Goal: Information Seeking & Learning: Learn about a topic

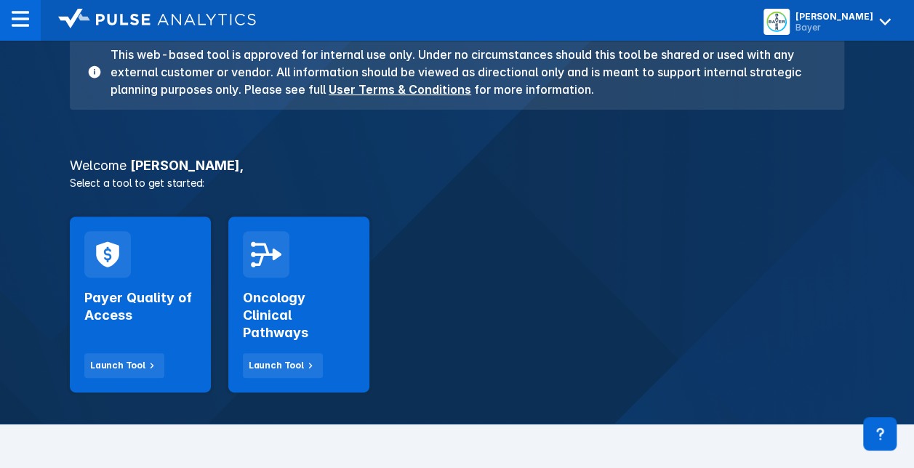
scroll to position [145, 0]
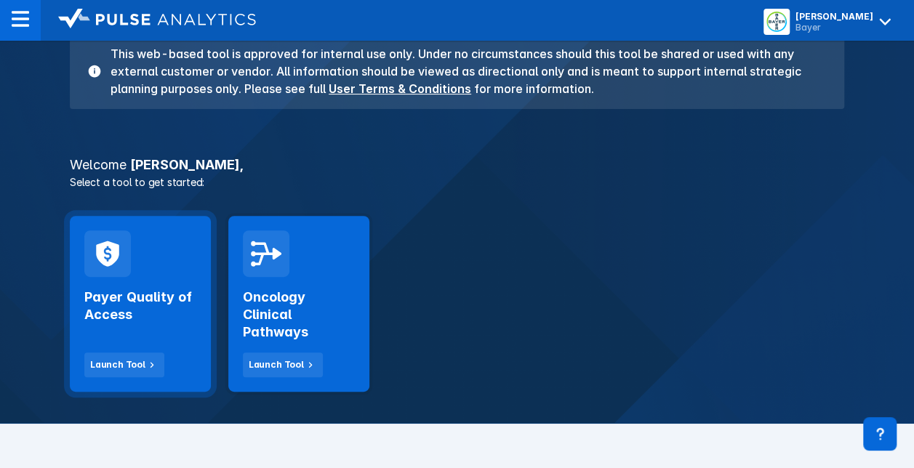
click at [121, 297] on h2 "Payer Quality of Access" at bounding box center [140, 306] width 112 height 35
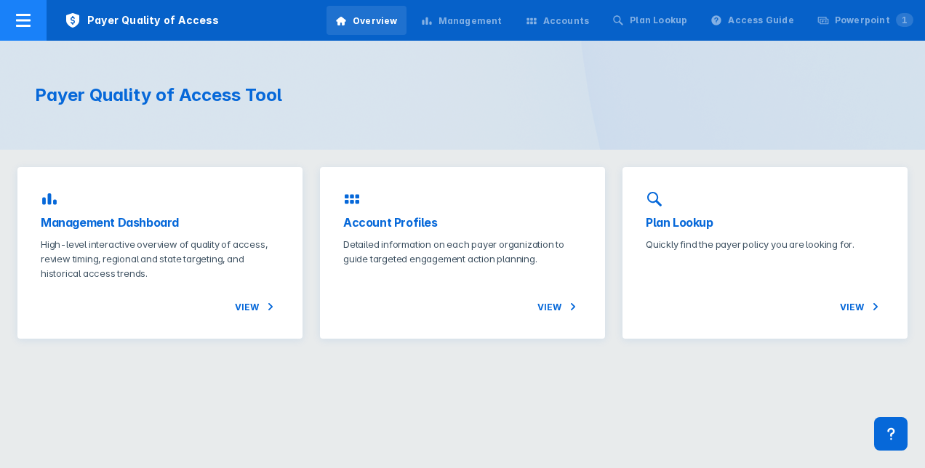
click at [40, 28] on div at bounding box center [23, 20] width 47 height 41
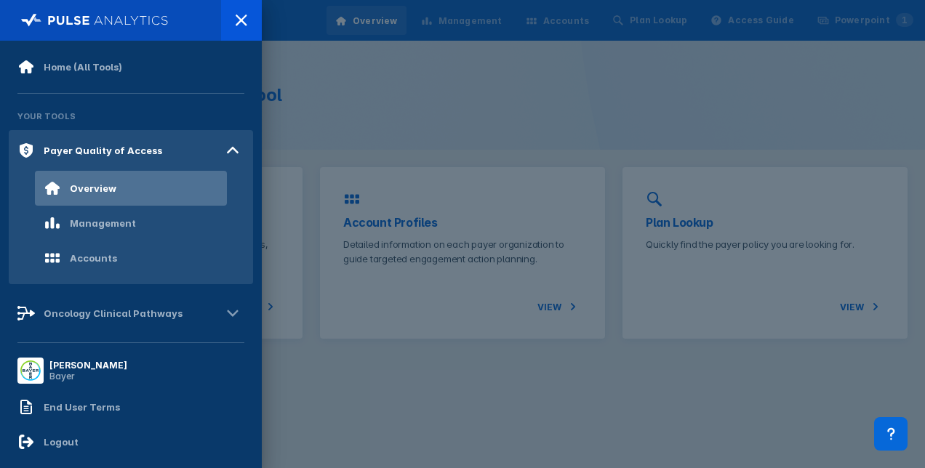
drag, startPoint x: 476, startPoint y: 131, endPoint x: 490, endPoint y: 116, distance: 20.6
click at [476, 131] on div at bounding box center [462, 234] width 925 height 468
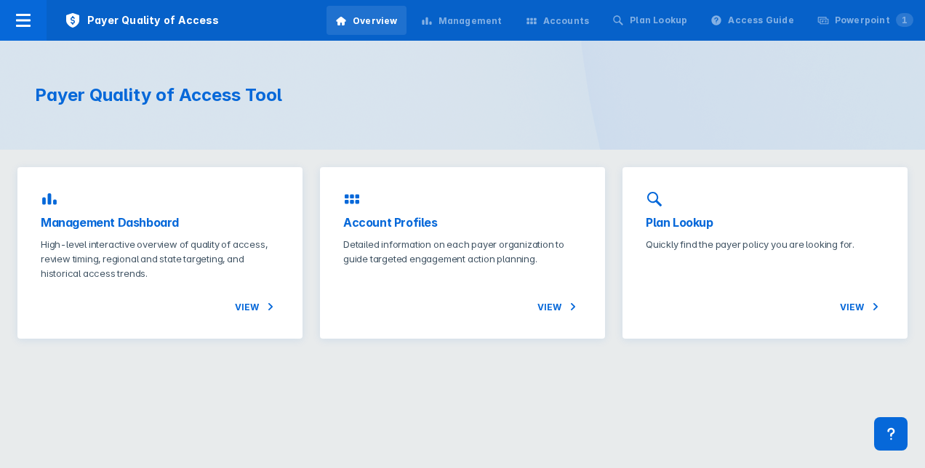
click at [502, 35] on div "Management" at bounding box center [461, 21] width 99 height 31
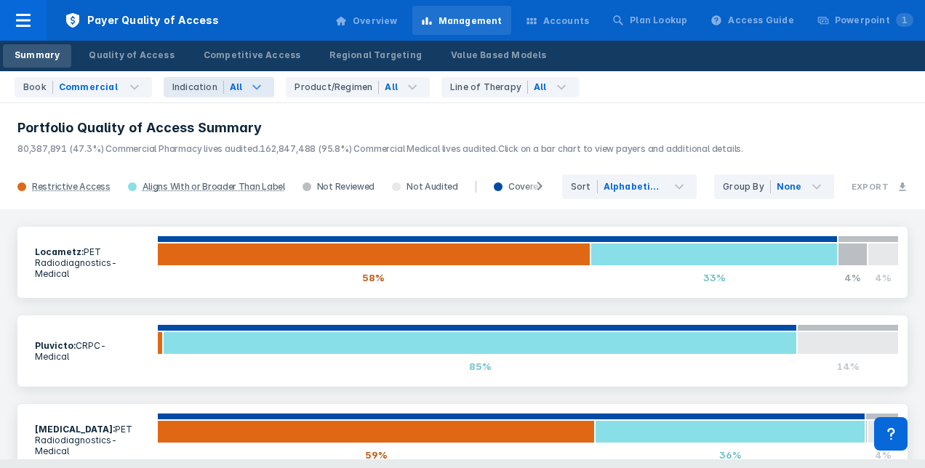
click at [253, 84] on icon at bounding box center [257, 86] width 9 height 5
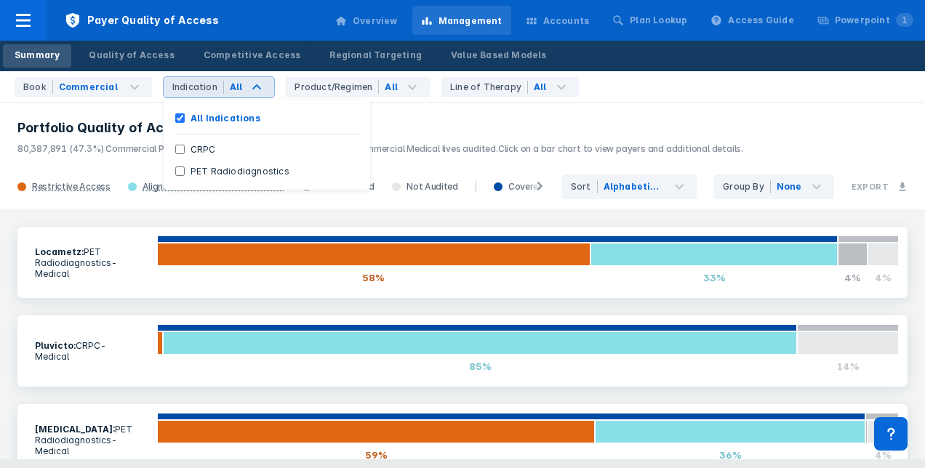
click at [432, 116] on header "Portfolio Quality of Access Summary 80,387,891 (47.3%) Commercial Pharmacy live…" at bounding box center [462, 133] width 925 height 63
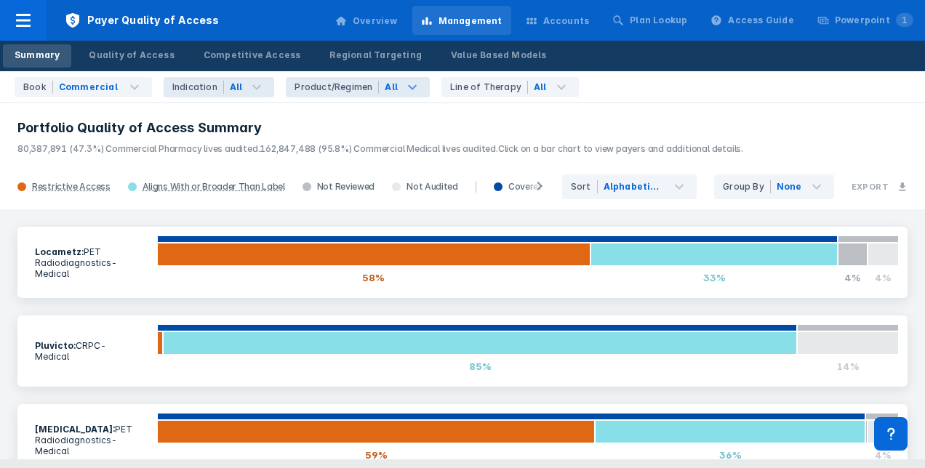
click at [408, 84] on icon at bounding box center [412, 86] width 9 height 5
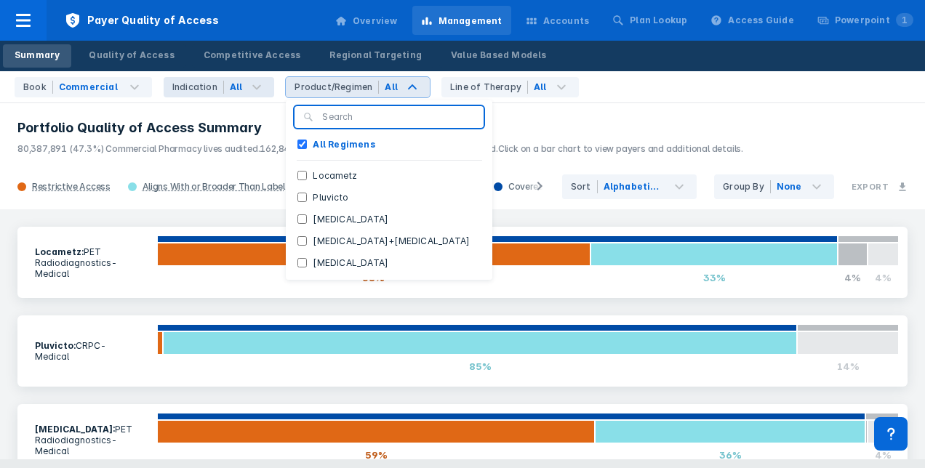
click at [381, 131] on div "All Regimens Locametz Pluvicto [MEDICAL_DATA] [MEDICAL_DATA]+[MEDICAL_DATA] [ME…" at bounding box center [389, 190] width 207 height 180
click at [319, 256] on button "[MEDICAL_DATA]" at bounding box center [389, 263] width 207 height 22
checkbox Regimens "false"
checkbox input "true"
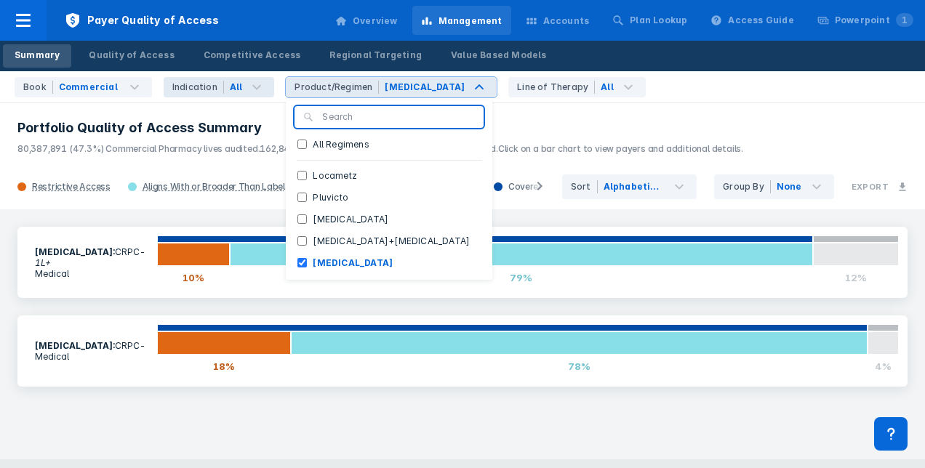
click at [592, 107] on header "Portfolio Quality of Access Summary 80,387,891 (47.3%) Commercial Pharmacy live…" at bounding box center [462, 133] width 925 height 63
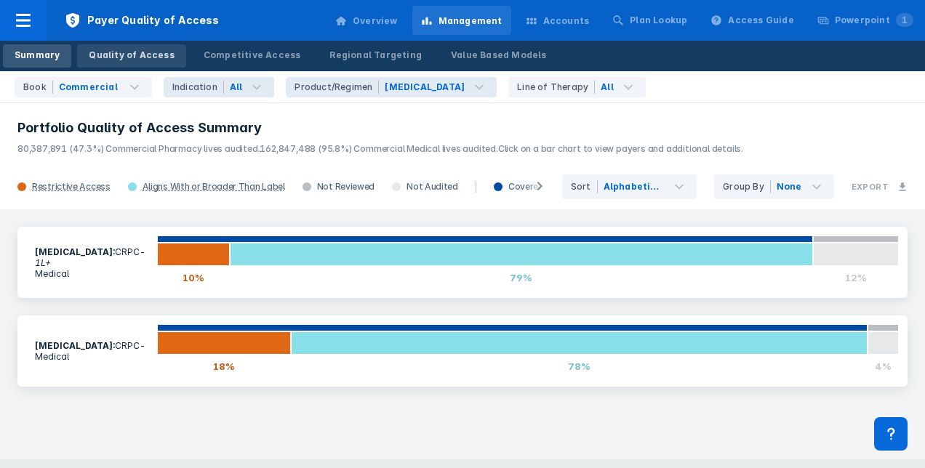
click at [160, 54] on div "Quality of Access" at bounding box center [131, 55] width 85 height 13
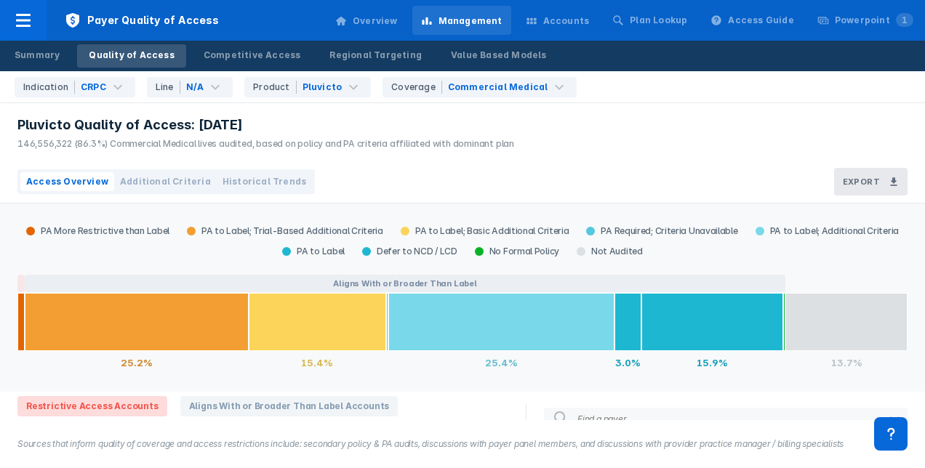
scroll to position [122, 0]
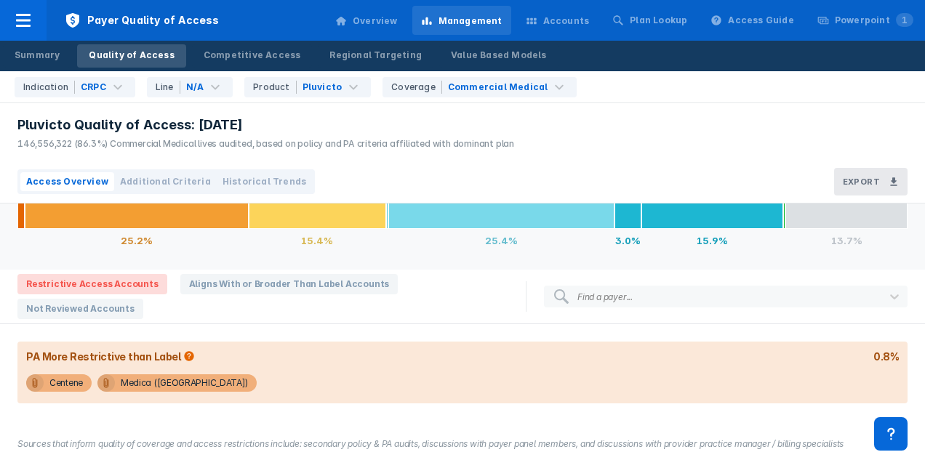
click at [87, 391] on div "Centene Medica ([GEOGRAPHIC_DATA])" at bounding box center [462, 388] width 890 height 32
click at [76, 393] on div "Centene Medica ([GEOGRAPHIC_DATA])" at bounding box center [462, 388] width 890 height 32
click at [71, 386] on div "Centene" at bounding box center [65, 383] width 33 height 17
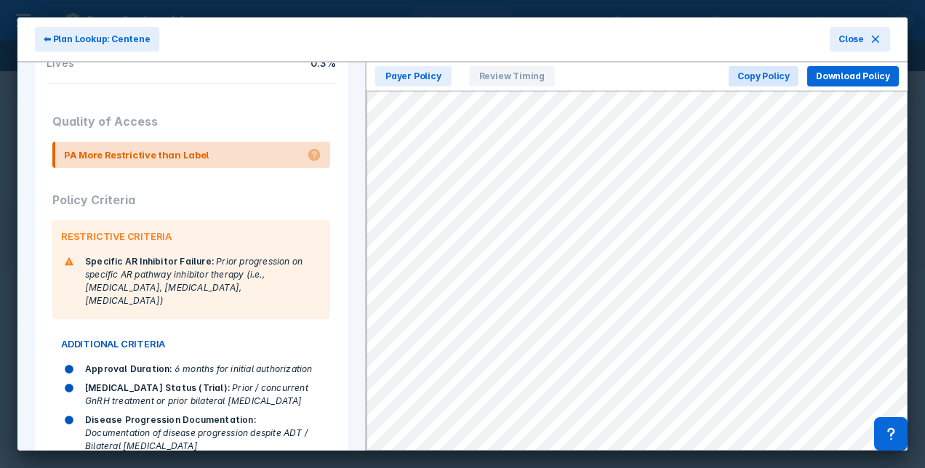
scroll to position [356, 0]
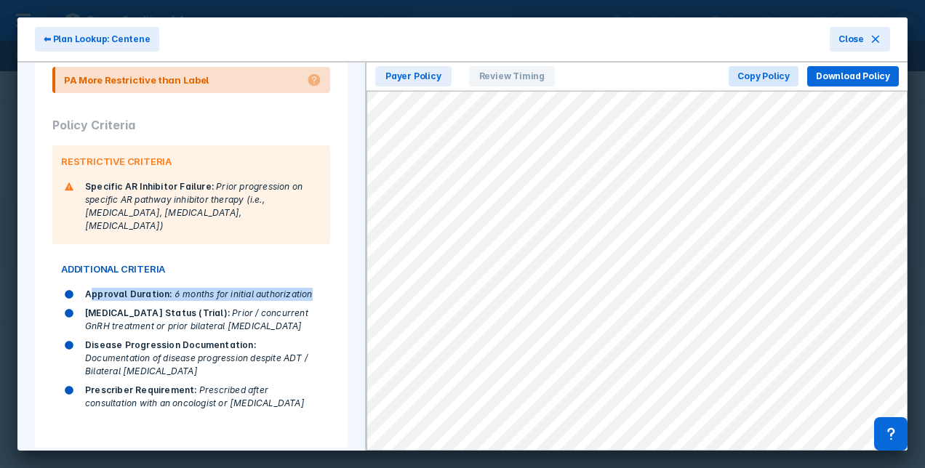
drag, startPoint x: 90, startPoint y: 282, endPoint x: 320, endPoint y: 281, distance: 229.8
click at [320, 281] on div "Quality of Access PA More Restrictive than Label Policy Criteria RESTRICTIVE CR…" at bounding box center [191, 228] width 313 height 439
drag, startPoint x: 320, startPoint y: 281, endPoint x: 220, endPoint y: 320, distance: 107.8
click at [217, 320] on div "[MEDICAL_DATA] Status (Trial) : Prior / concurrent GnRH treatment or prior bila…" at bounding box center [186, 320] width 269 height 32
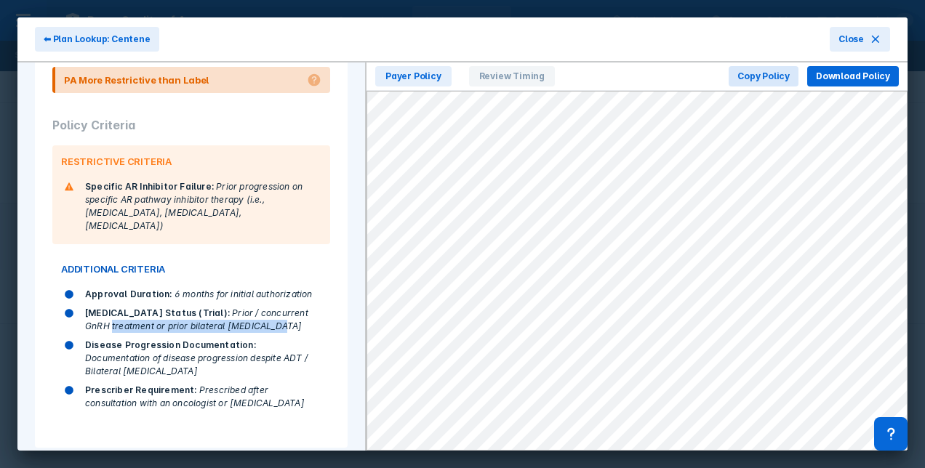
drag, startPoint x: 231, startPoint y: 313, endPoint x: 86, endPoint y: 306, distance: 145.6
click at [86, 307] on div "[MEDICAL_DATA] Status (Trial) : Prior / concurrent GnRH treatment or prior bila…" at bounding box center [203, 320] width 236 height 26
drag, startPoint x: 86, startPoint y: 306, endPoint x: 87, endPoint y: 339, distance: 32.8
click at [87, 339] on div "Disease Progression Documentation : Documentation of disease progression despit…" at bounding box center [203, 358] width 236 height 39
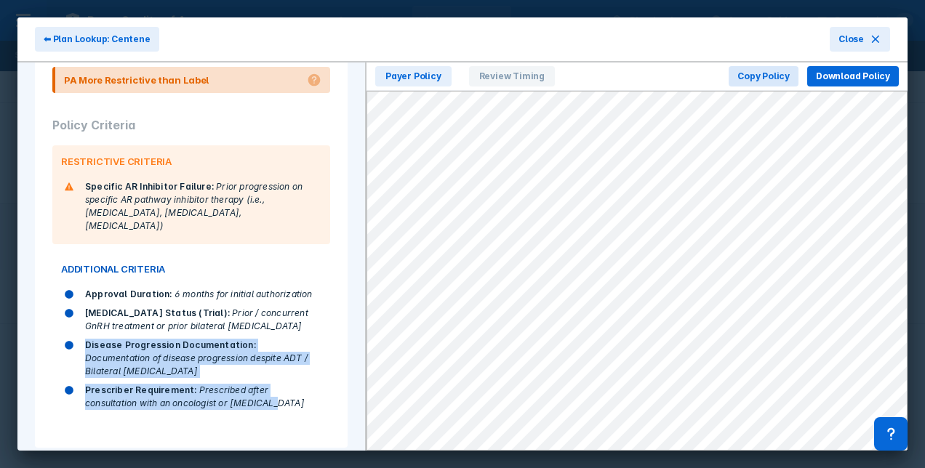
drag, startPoint x: 84, startPoint y: 334, endPoint x: 285, endPoint y: 395, distance: 209.8
click at [285, 395] on div "Approval Duration : 6 months for initial authorization [MEDICAL_DATA] Status (T…" at bounding box center [186, 349] width 269 height 128
click at [282, 399] on div "ADDITIONAL CRITERIA Approval Duration : 6 months for initial authorization [MED…" at bounding box center [191, 337] width 278 height 169
click at [835, 44] on button "Close" at bounding box center [860, 39] width 60 height 25
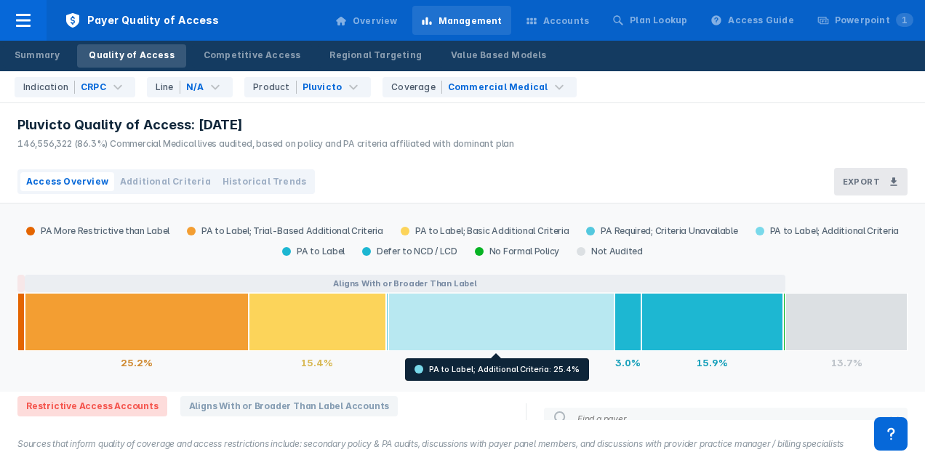
click at [411, 329] on div at bounding box center [501, 322] width 226 height 58
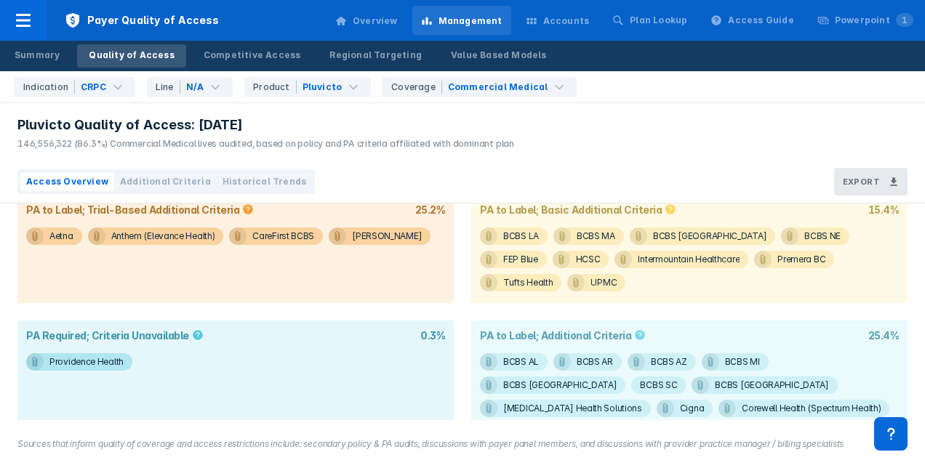
scroll to position [291, 0]
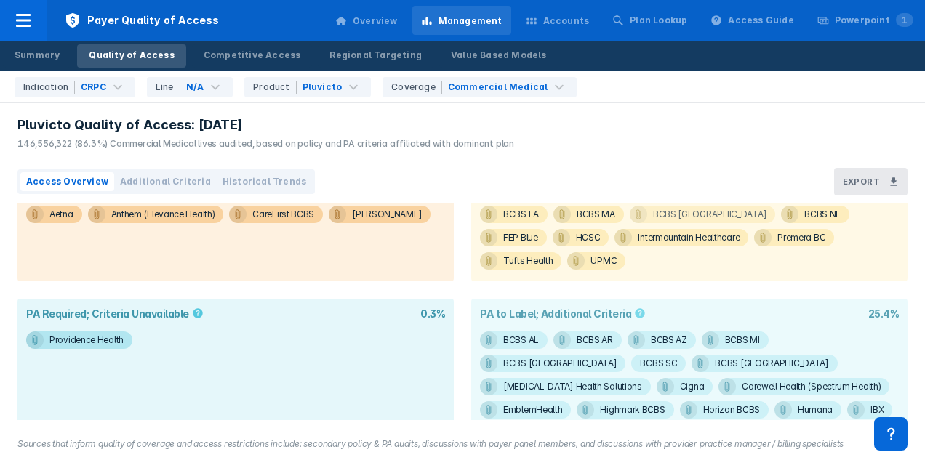
click at [654, 214] on div "BCBS [GEOGRAPHIC_DATA]" at bounding box center [709, 214] width 113 height 17
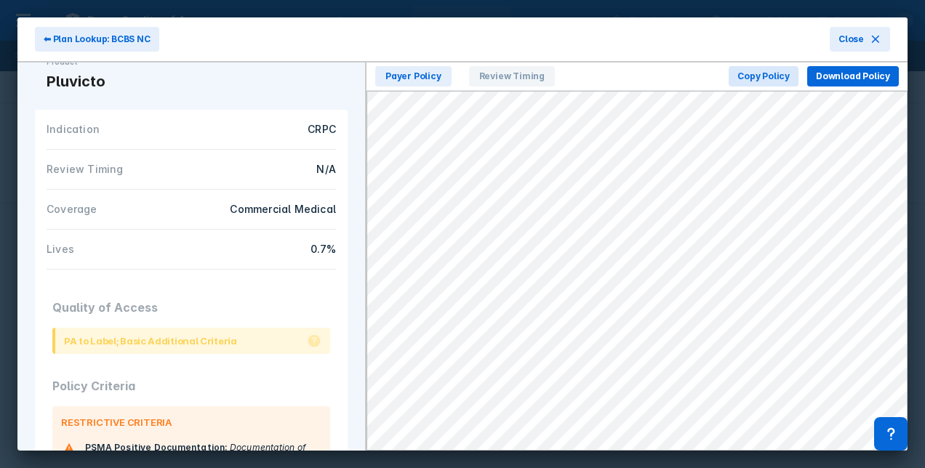
scroll to position [178, 0]
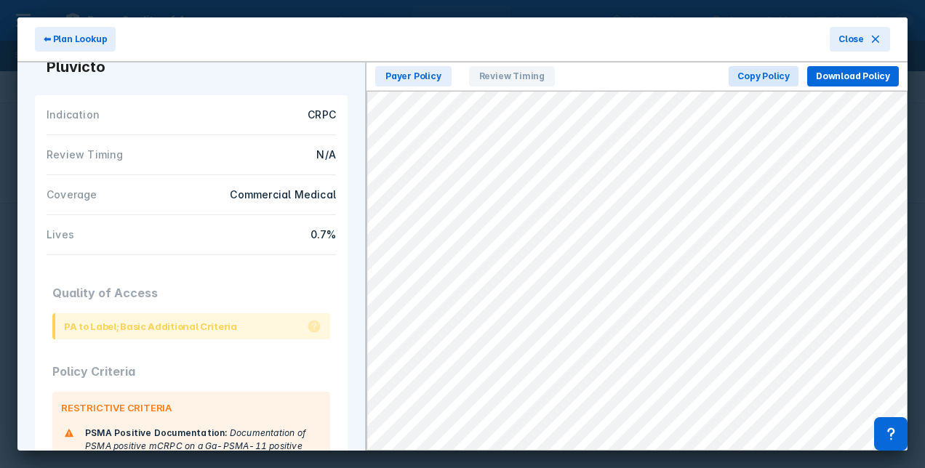
scroll to position [178, 0]
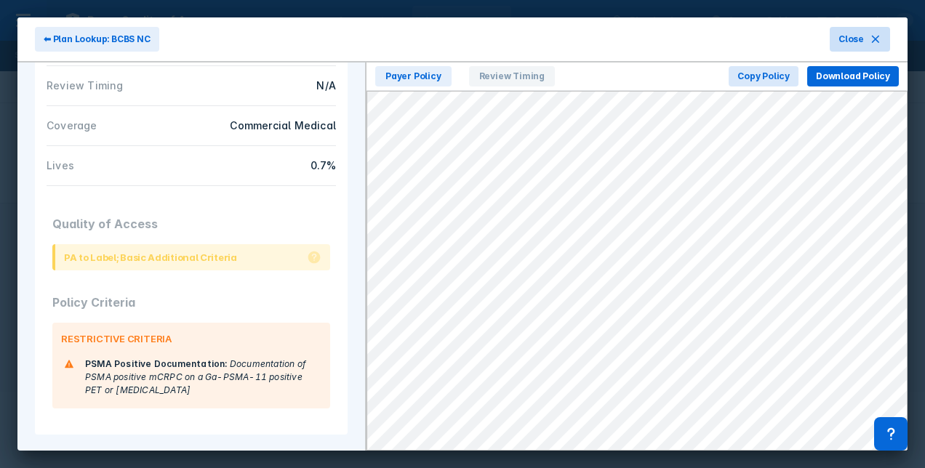
click at [870, 41] on icon at bounding box center [876, 39] width 12 height 12
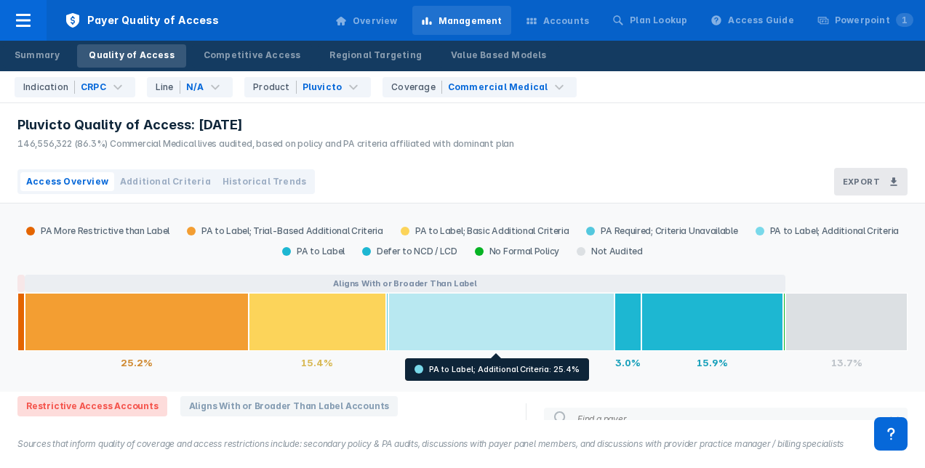
click at [525, 321] on div at bounding box center [501, 322] width 226 height 58
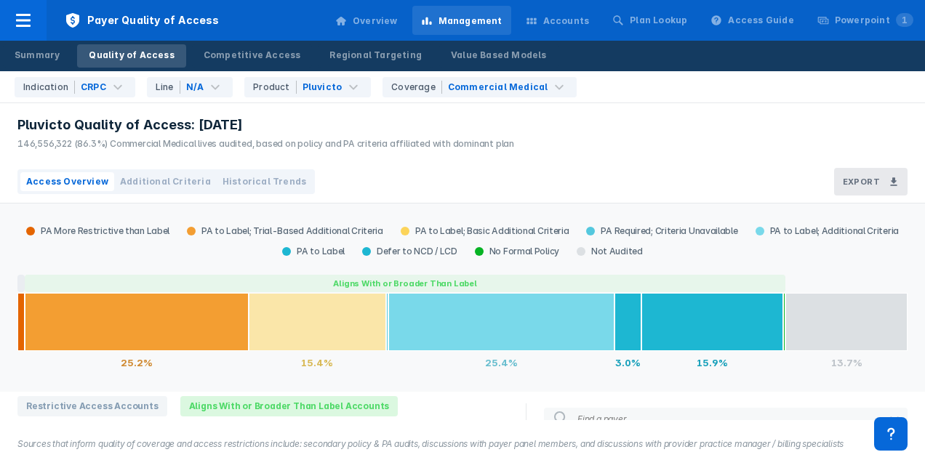
click at [356, 343] on div at bounding box center [317, 322] width 137 height 58
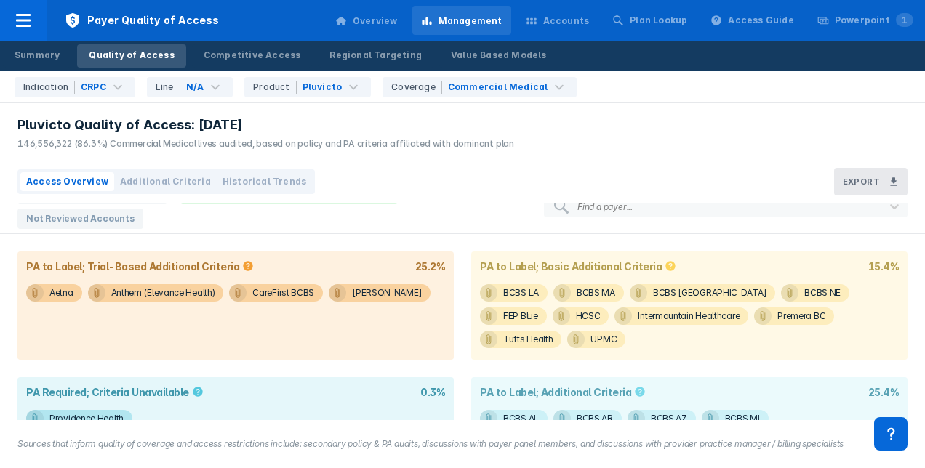
scroll to position [218, 0]
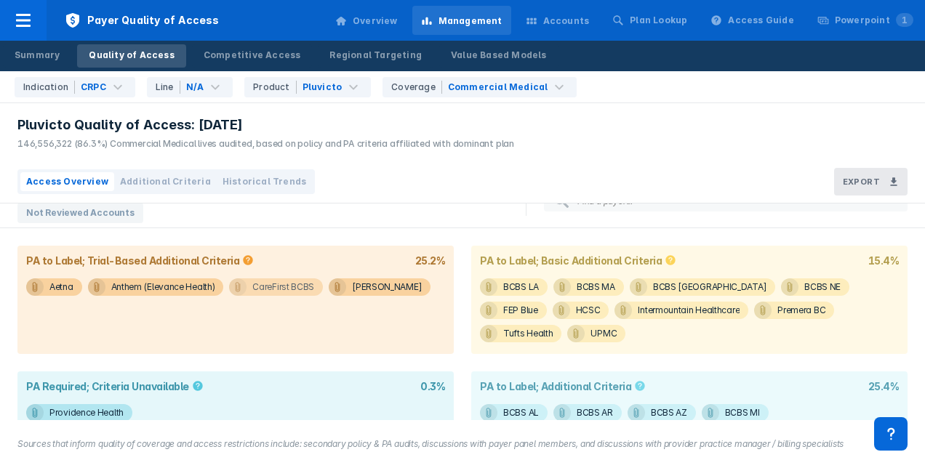
click at [297, 292] on div "CareFirst BCBS" at bounding box center [283, 287] width 62 height 17
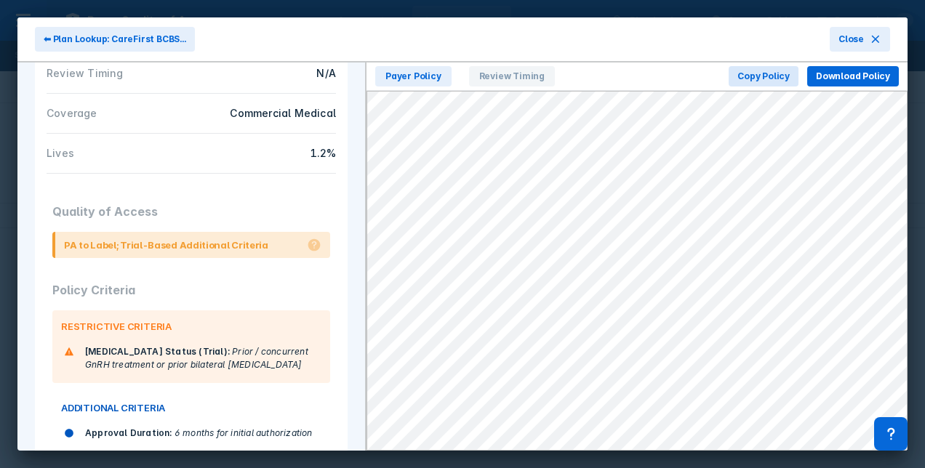
scroll to position [233, 0]
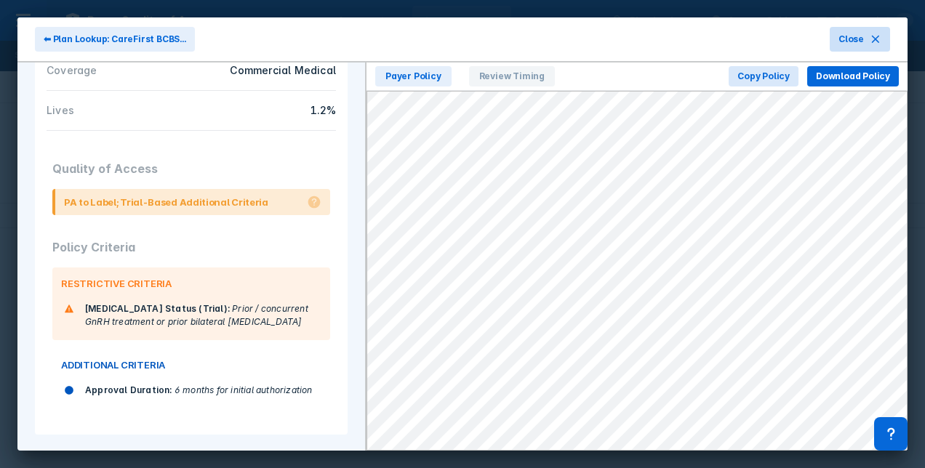
click at [870, 47] on button "Close" at bounding box center [860, 39] width 60 height 25
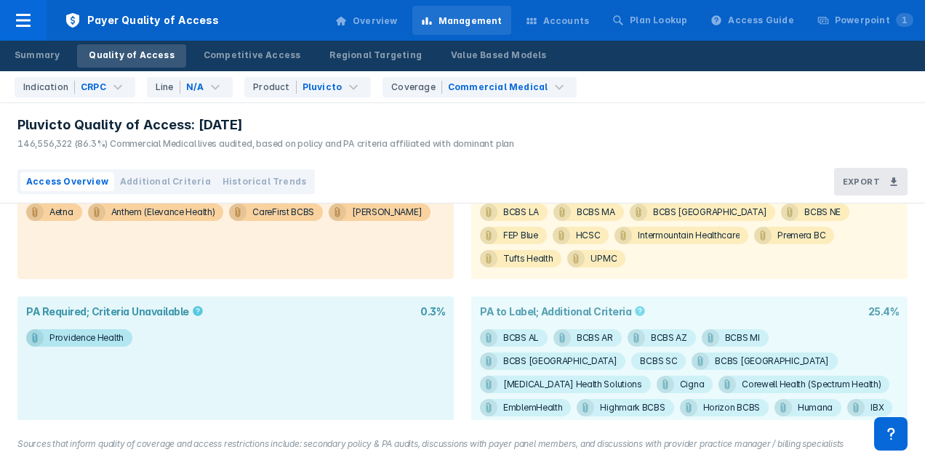
scroll to position [364, 0]
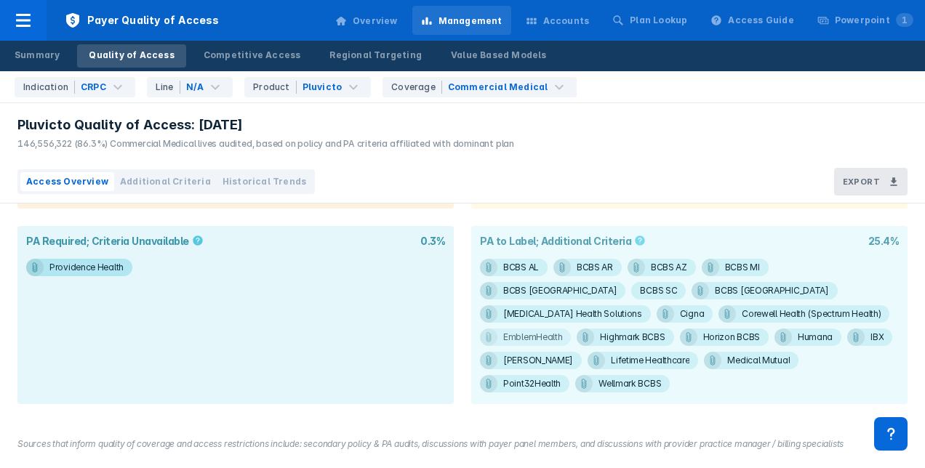
click at [562, 329] on div "EmblemHealth" at bounding box center [532, 337] width 59 height 17
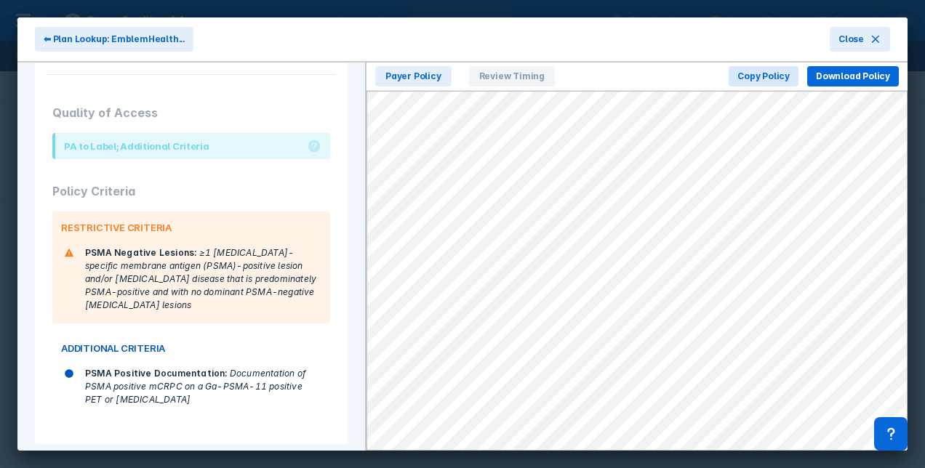
scroll to position [291, 0]
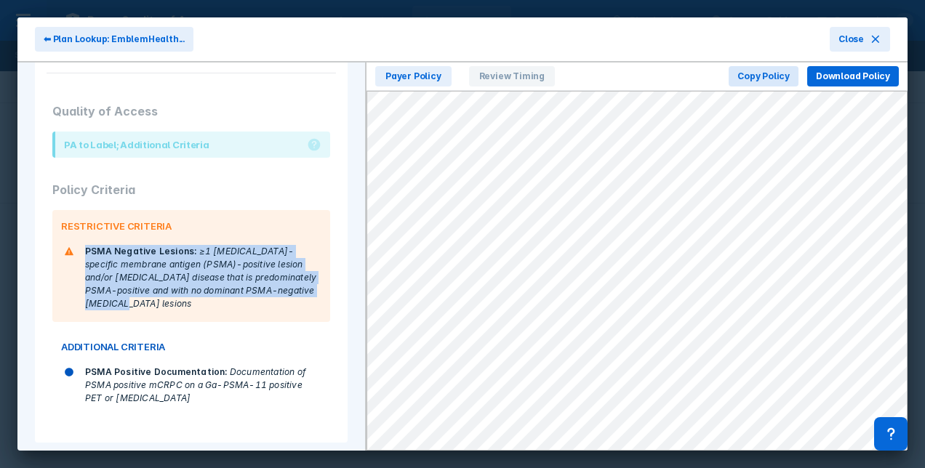
drag, startPoint x: 207, startPoint y: 304, endPoint x: 61, endPoint y: 263, distance: 151.9
click at [61, 263] on div "PSMA Negative Lesions : ≥1 prostate-specific membrane antigen (PSMA)-positive l…" at bounding box center [186, 277] width 269 height 71
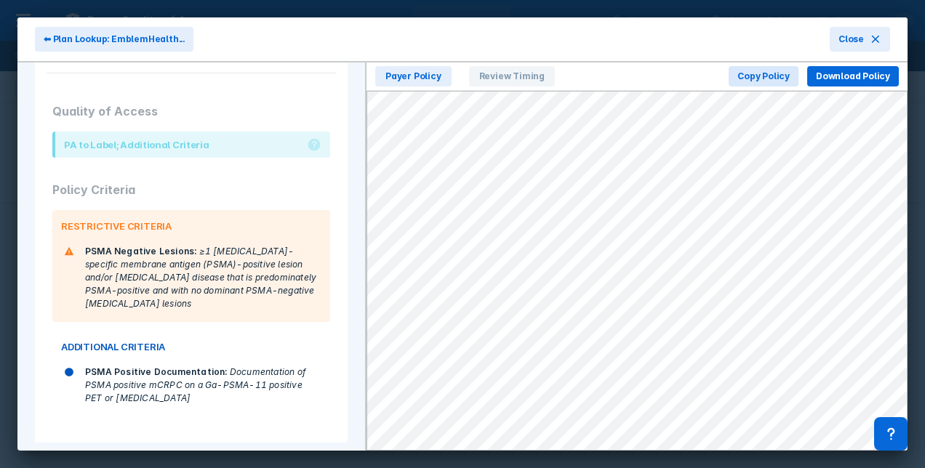
drag, startPoint x: 61, startPoint y: 263, endPoint x: 246, endPoint y: 406, distance: 233.8
click at [248, 403] on div "PSMA Positive Documentation : Documentation of PSMA positive mCRPC on a Ga-PSMA…" at bounding box center [203, 385] width 236 height 39
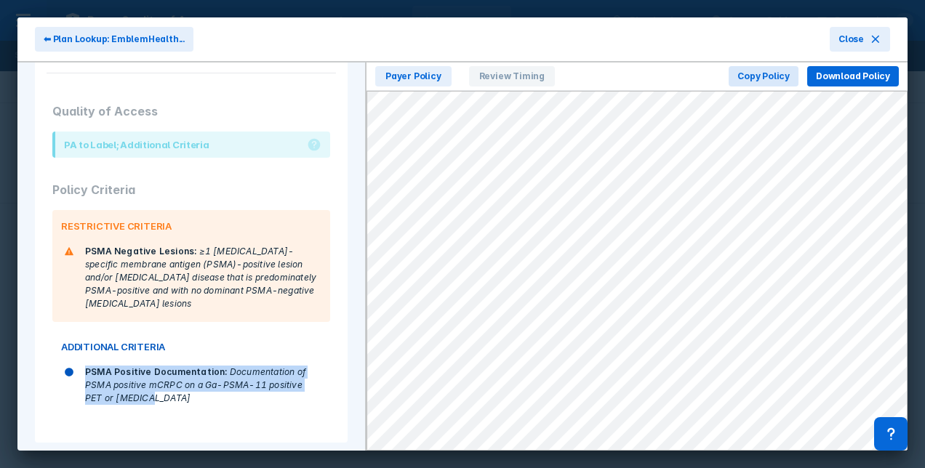
drag, startPoint x: 117, startPoint y: 380, endPoint x: 87, endPoint y: 362, distance: 35.5
click at [87, 363] on div "PSMA Positive Documentation : Documentation of PSMA positive mCRPC on a Ga-PSMA…" at bounding box center [186, 385] width 269 height 45
drag, startPoint x: 87, startPoint y: 362, endPoint x: 263, endPoint y: 405, distance: 181.8
click at [263, 407] on div "ADDITIONAL CRITERIA PSMA Positive Documentation : Documentation of PSMA positiv…" at bounding box center [191, 374] width 278 height 86
click at [854, 40] on span "Close" at bounding box center [850, 39] width 25 height 13
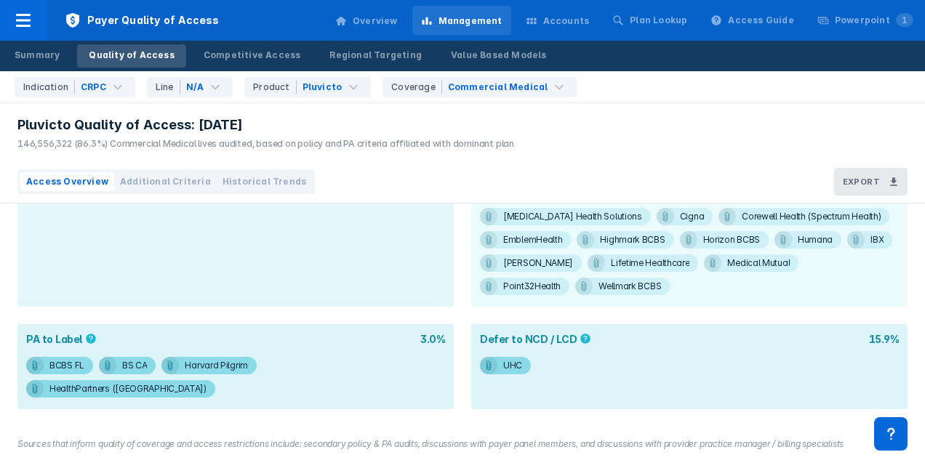
scroll to position [499, 0]
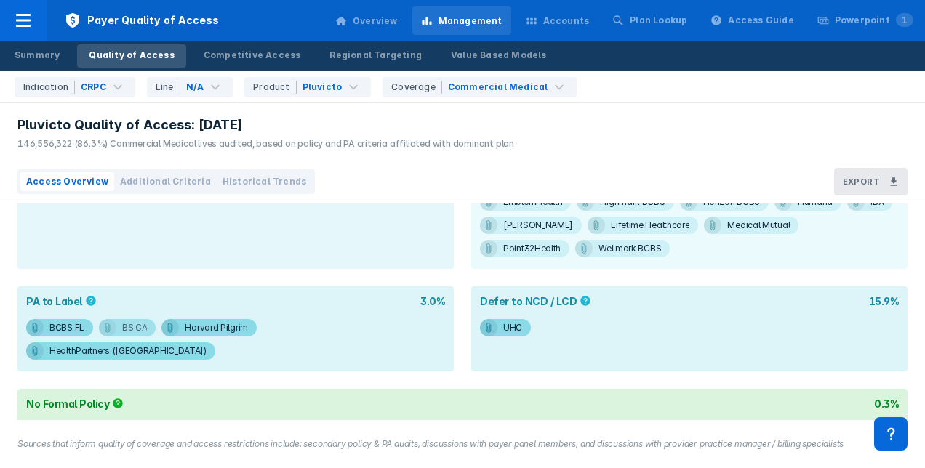
click at [137, 319] on div "BS CA" at bounding box center [134, 327] width 25 height 17
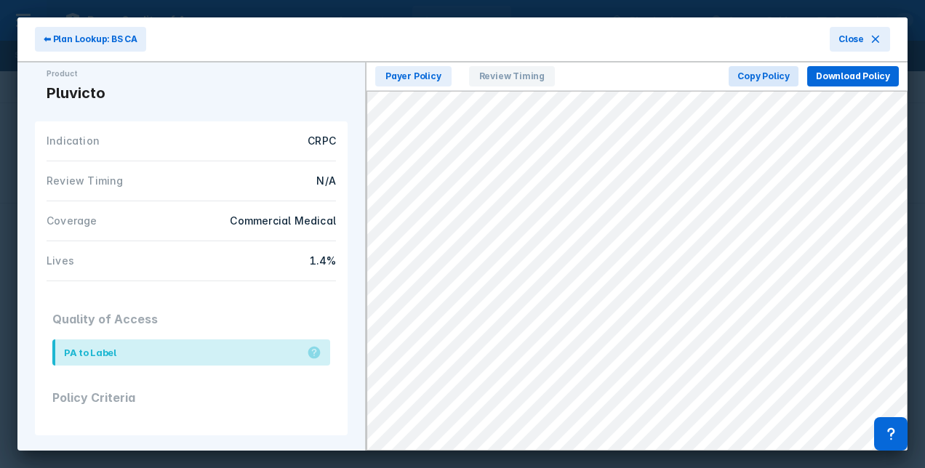
scroll to position [84, 0]
click at [859, 36] on span "Close" at bounding box center [850, 39] width 25 height 13
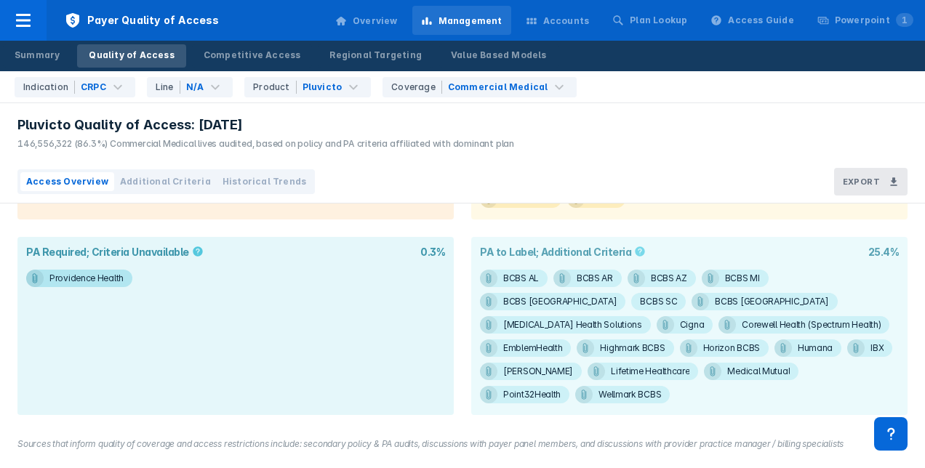
scroll to position [353, 0]
